Goal: Use online tool/utility: Utilize a website feature to perform a specific function

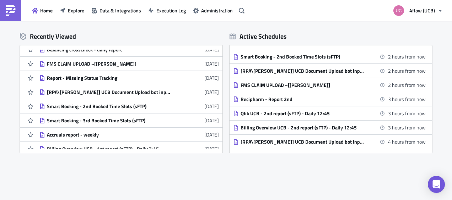
scroll to position [142, 0]
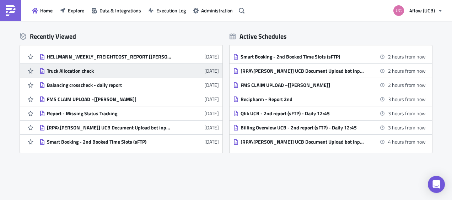
click at [151, 72] on div "Truck Allocation check" at bounding box center [109, 71] width 124 height 6
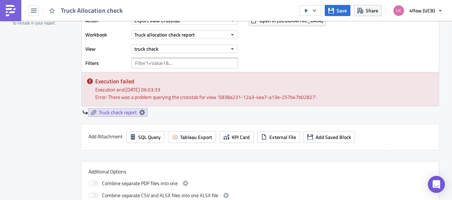
scroll to position [177, 0]
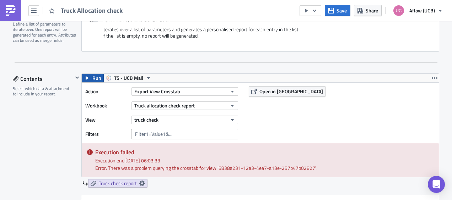
click at [87, 75] on button "Run" at bounding box center [93, 78] width 22 height 9
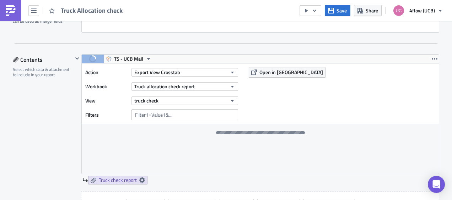
scroll to position [213, 0]
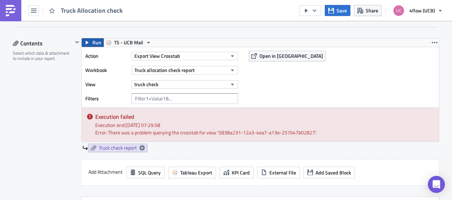
click at [94, 42] on span "Run" at bounding box center [96, 42] width 9 height 9
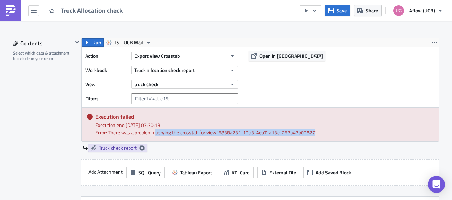
drag, startPoint x: 153, startPoint y: 132, endPoint x: 310, endPoint y: 134, distance: 156.9
click at [310, 134] on div "Error: There was a problem querying the crosstab for view '5838a231-12a3-4ea7-a…" at bounding box center [264, 132] width 338 height 7
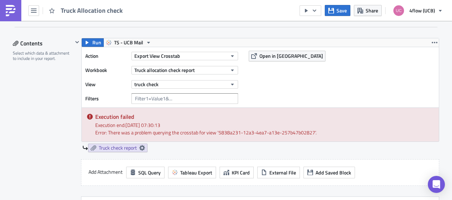
click at [233, 152] on div "Run TS - UCB Mail Action Export View Crosstab Workbook Truck allocation check r…" at bounding box center [256, 98] width 366 height 121
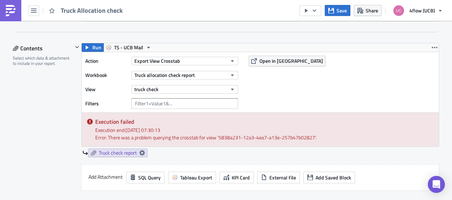
scroll to position [224, 0]
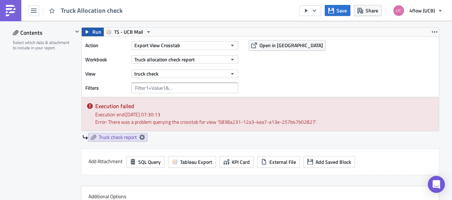
click at [93, 30] on span "Run" at bounding box center [96, 32] width 9 height 9
